Goal: Information Seeking & Learning: Understand process/instructions

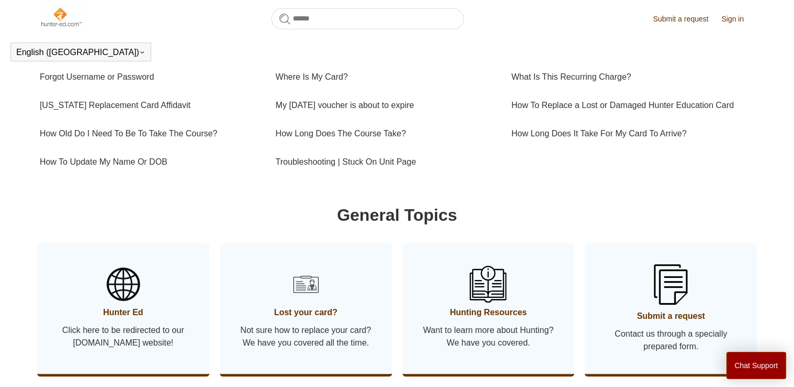
scroll to position [390, 0]
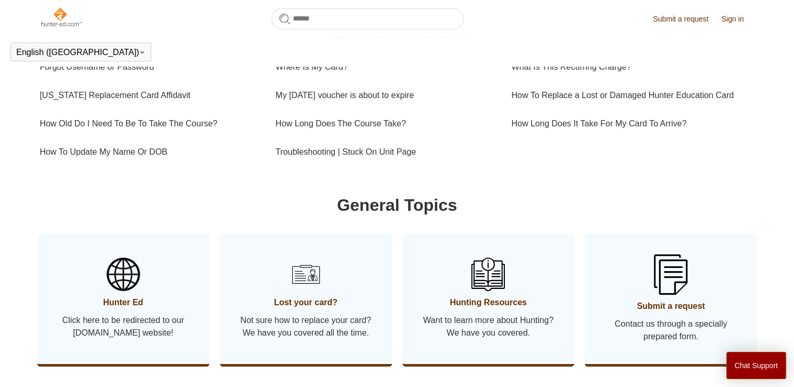
click at [314, 309] on span "Lost your card?" at bounding box center [306, 302] width 141 height 13
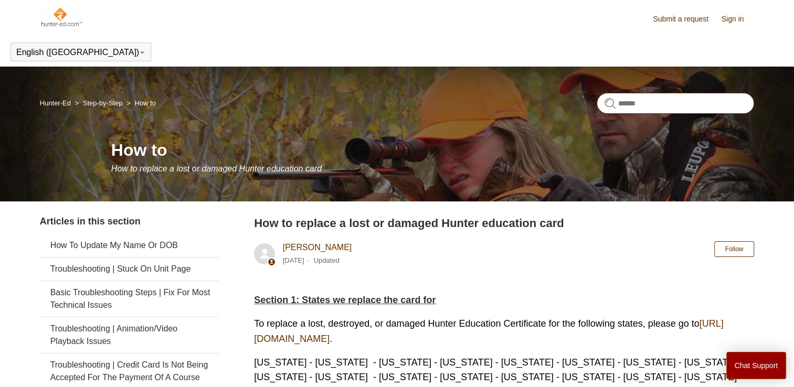
click at [680, 104] on input "Search" at bounding box center [674, 103] width 157 height 21
type input "**********"
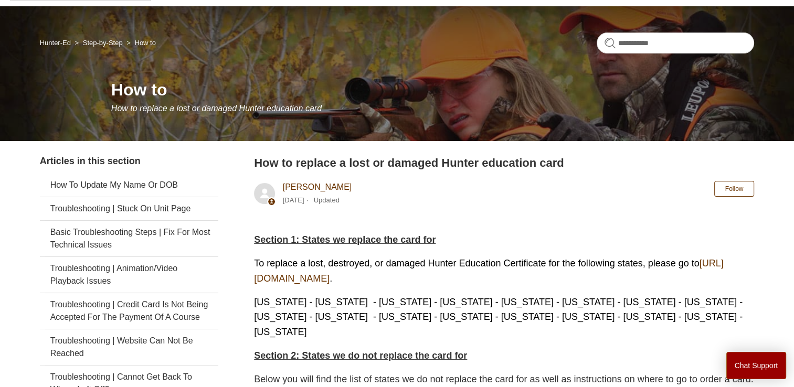
scroll to position [105, 0]
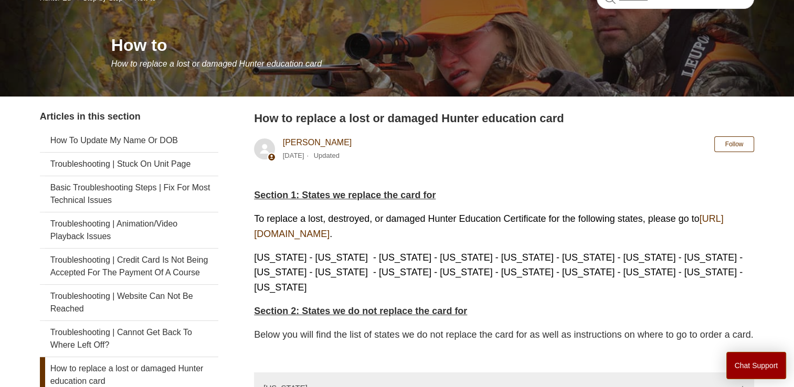
click at [295, 236] on link "https://ilostmycard.com/" at bounding box center [489, 227] width 470 height 26
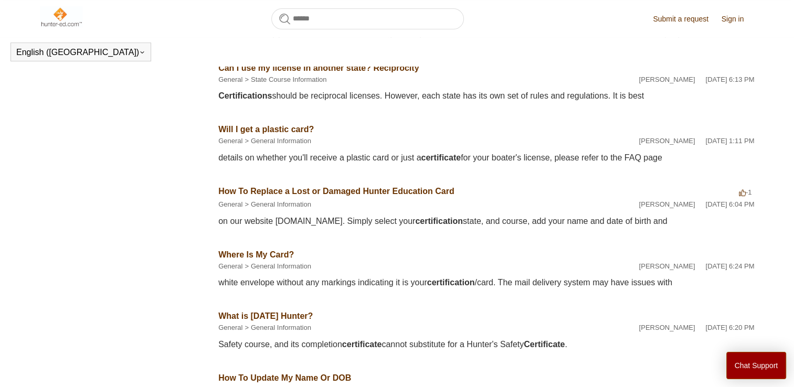
scroll to position [367, 0]
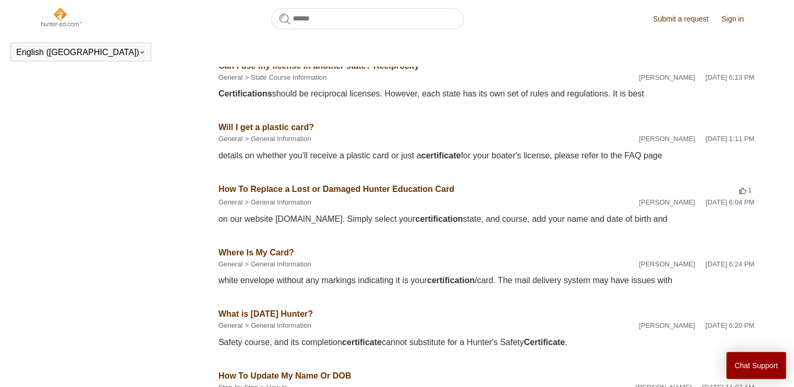
click at [262, 194] on link "How To Replace a Lost or Damaged Hunter Education Card" at bounding box center [336, 189] width 236 height 9
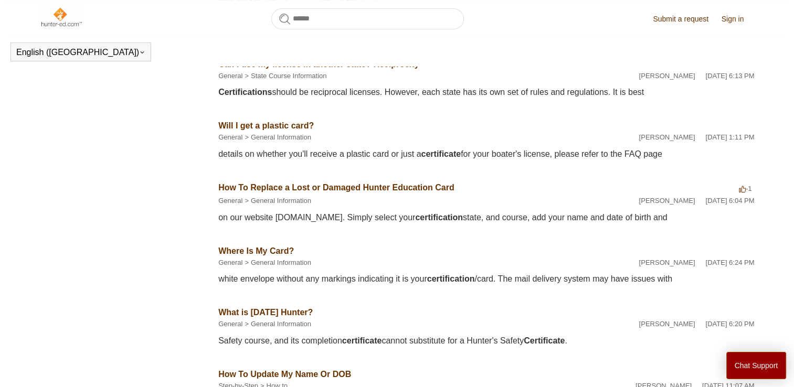
scroll to position [315, 0]
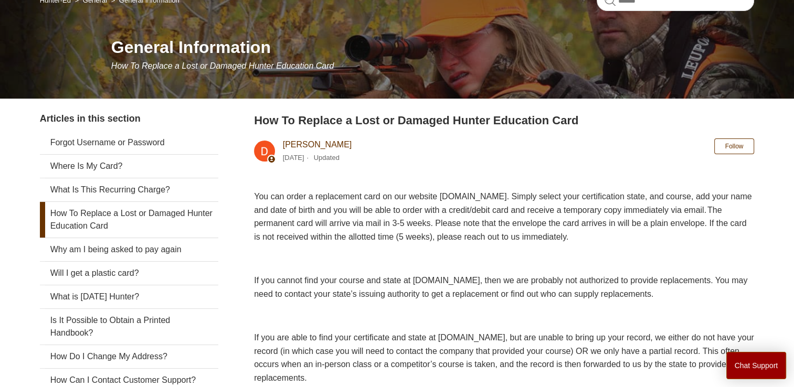
scroll to position [82, 0]
